Goal: Task Accomplishment & Management: Use online tool/utility

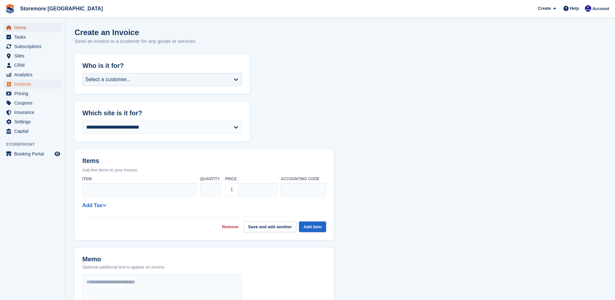
click at [43, 30] on span "Home" at bounding box center [33, 27] width 39 height 9
click at [43, 29] on span "Home" at bounding box center [33, 27] width 39 height 9
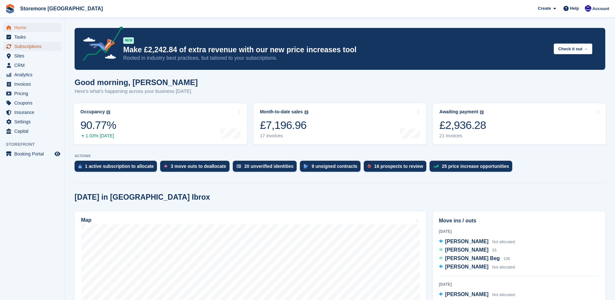
click at [44, 50] on span "Subscriptions" at bounding box center [33, 46] width 39 height 9
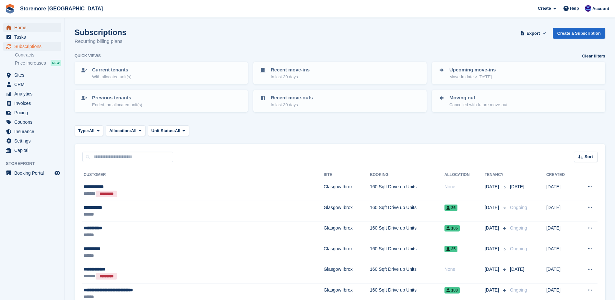
click at [31, 31] on span "Home" at bounding box center [33, 27] width 39 height 9
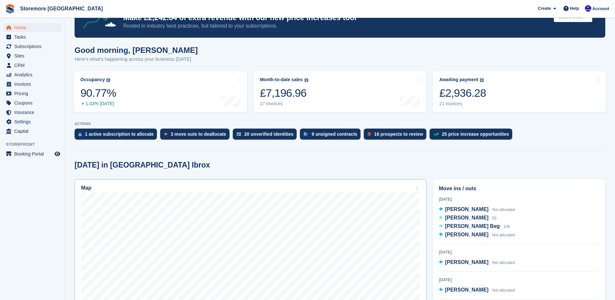
scroll to position [32, 0]
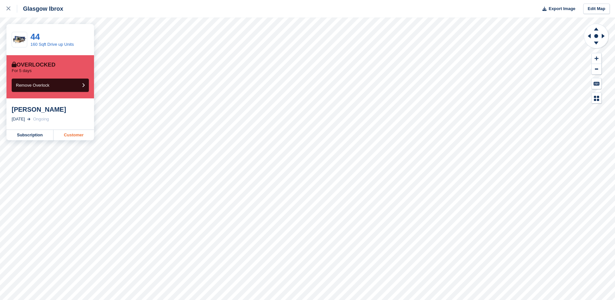
click at [76, 133] on link "Customer" at bounding box center [74, 135] width 41 height 10
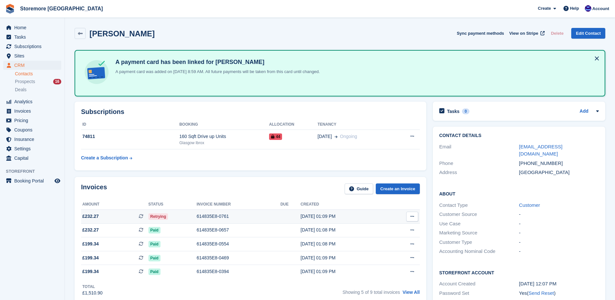
click at [164, 216] on span "Retrying" at bounding box center [159, 216] width 20 height 6
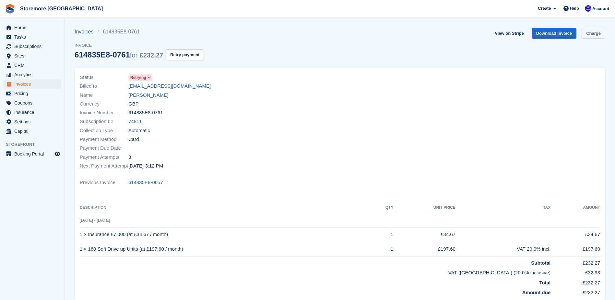
click at [591, 36] on link "Charge" at bounding box center [594, 33] width 24 height 11
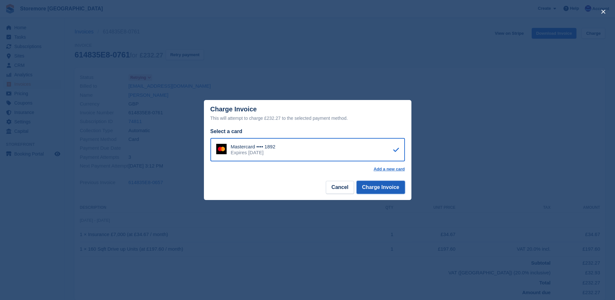
click at [394, 190] on button "Charge Invoice" at bounding box center [381, 187] width 48 height 13
